Goal: Task Accomplishment & Management: Complete application form

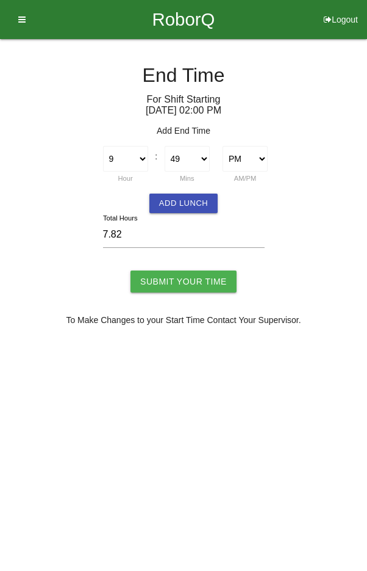
select select "9"
select select "49"
select select "2"
click at [133, 153] on select "1 2 3 4 5 6 7 8 9 10 11 12" at bounding box center [125, 159] width 45 height 26
select select "10"
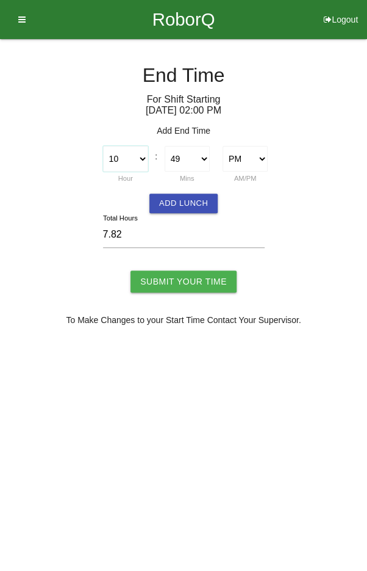
type input "8.82"
click at [193, 154] on select "00 01 02 03 04 05 06 07 08 09 10 11 12 13 14 15 16 17 18 19 20 21 22 23 24 25 2…" at bounding box center [187, 159] width 45 height 26
select select "0"
type input "8.00"
click at [195, 199] on button "Add Lunch" at bounding box center [184, 203] width 68 height 20
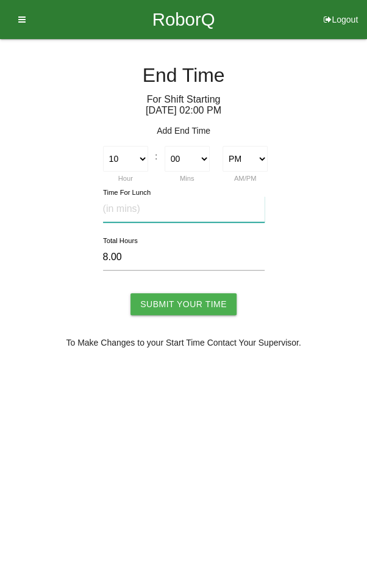
click at [176, 206] on input "text" at bounding box center [184, 209] width 162 height 26
type input "20"
type input "7.67"
click at [186, 300] on input "Submit Your Time" at bounding box center [184, 304] width 106 height 22
type input "Processing..."
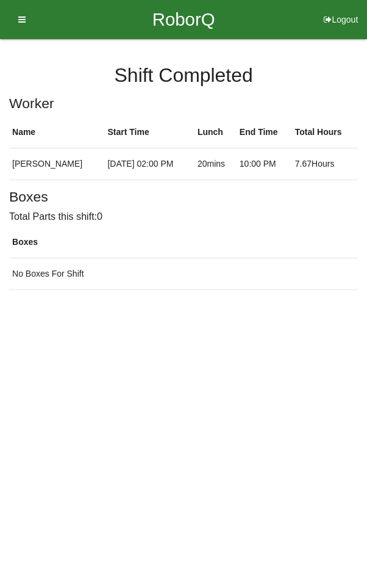
click at [345, 9] on button "Logout" at bounding box center [341, 4] width 52 height 9
select select "Worker"
